Goal: Check status

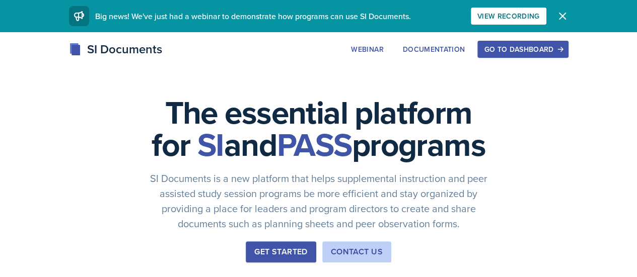
click at [558, 48] on div "Go to Dashboard" at bounding box center [522, 49] width 77 height 8
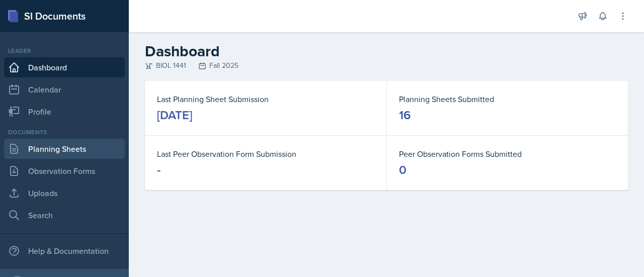
click at [40, 153] on link "Planning Sheets" at bounding box center [64, 149] width 121 height 20
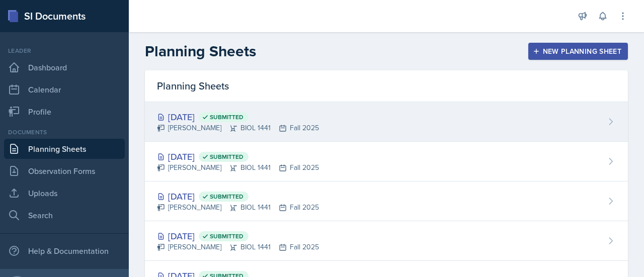
click at [184, 115] on div "[DATE] Submitted" at bounding box center [238, 117] width 162 height 14
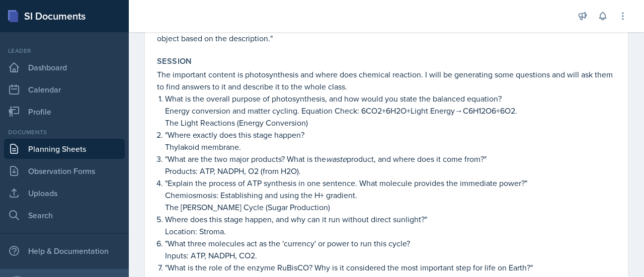
scroll to position [123, 0]
